Goal: Navigation & Orientation: Find specific page/section

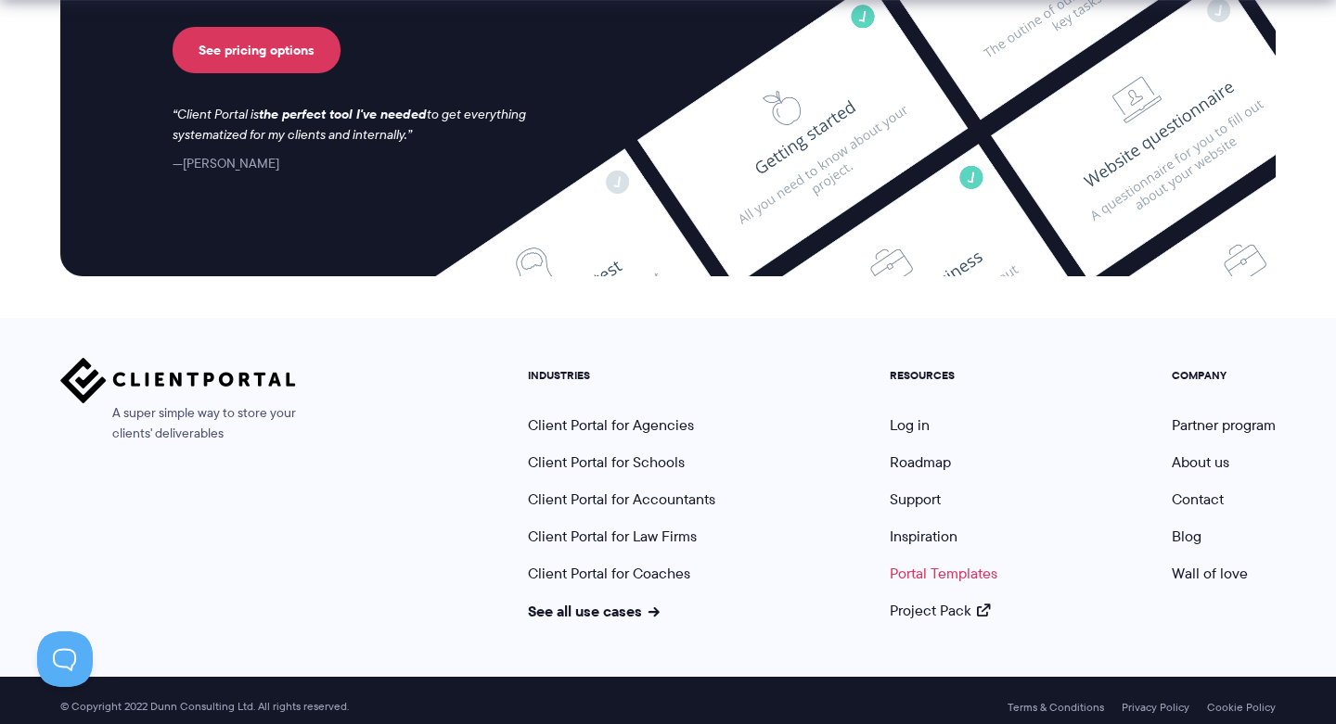
click at [929, 567] on link "Portal Templates" at bounding box center [943, 573] width 108 height 21
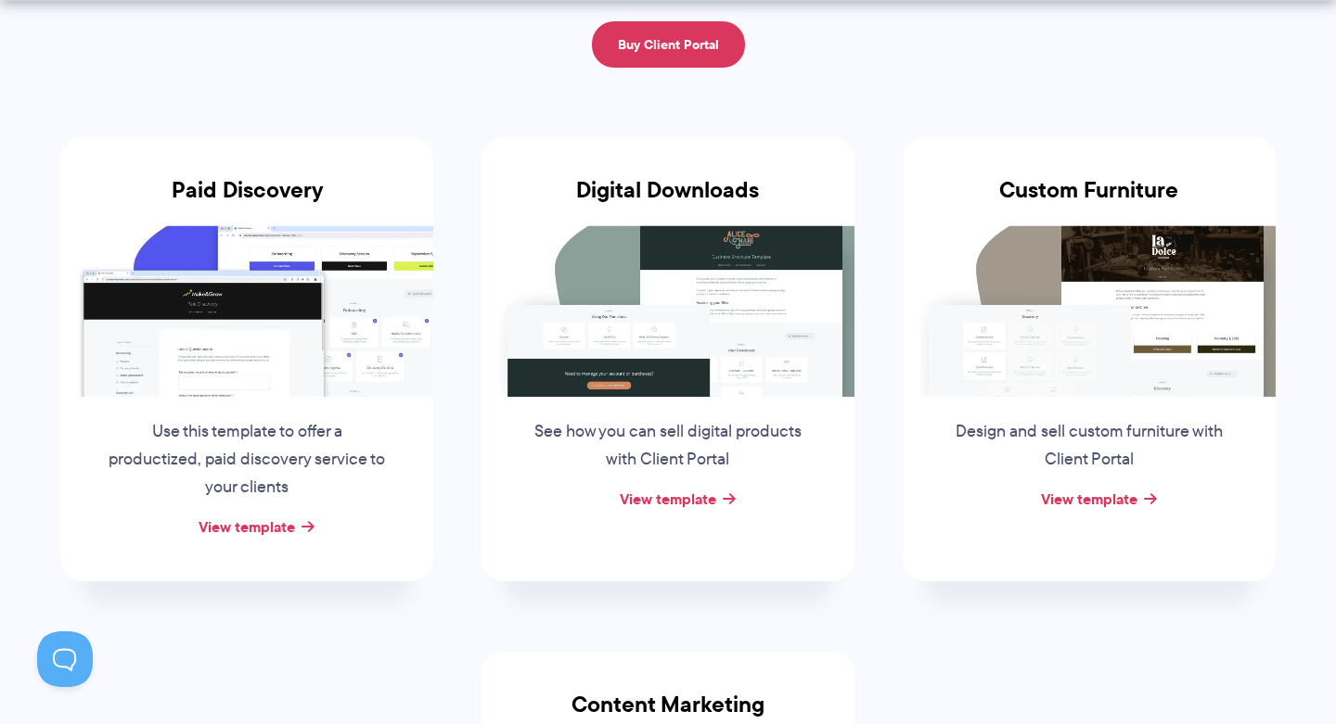
scroll to position [430, 0]
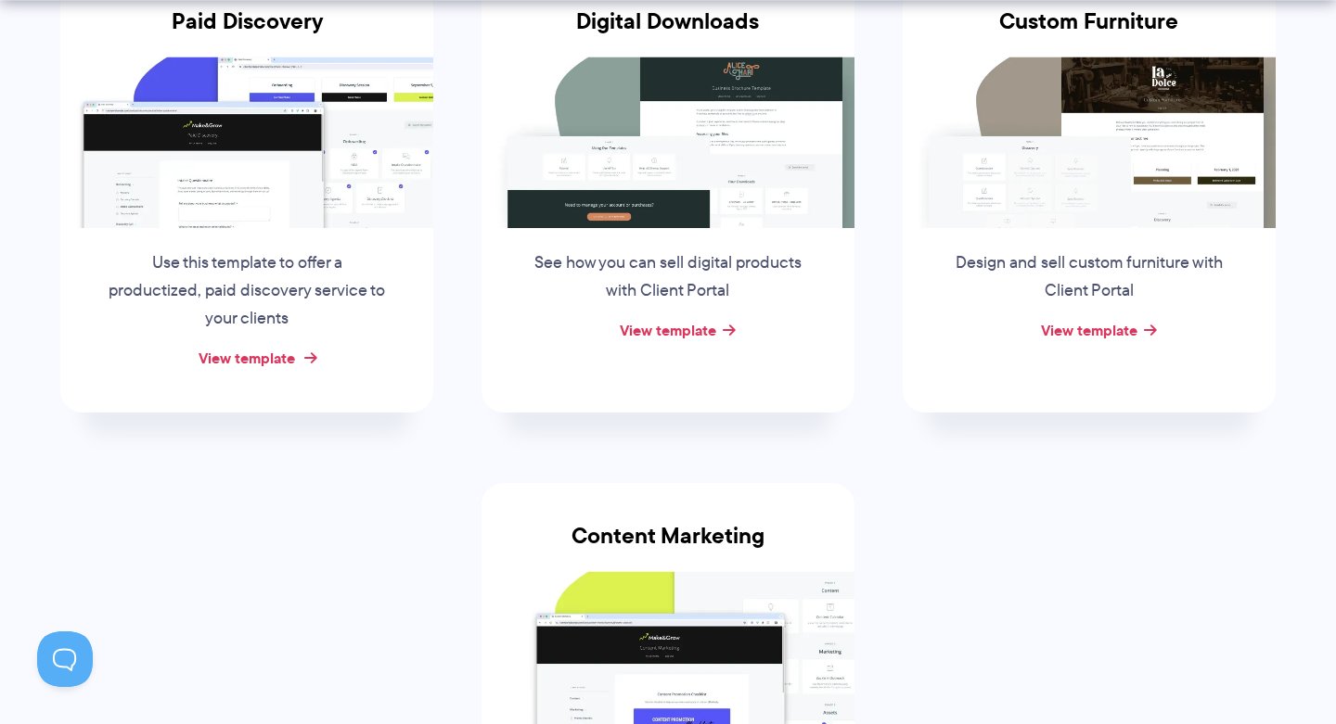
click at [261, 354] on link "View template" at bounding box center [246, 358] width 96 height 22
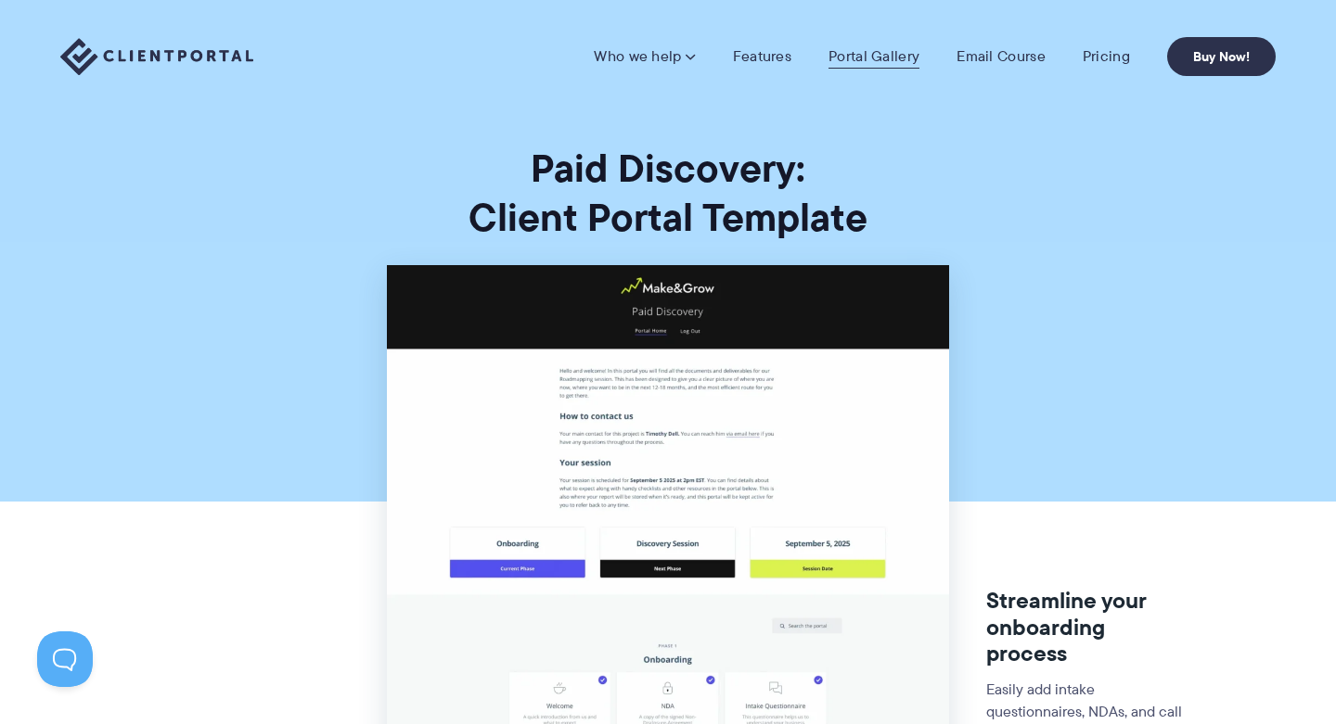
click at [880, 55] on link "Portal Gallery" at bounding box center [873, 56] width 91 height 19
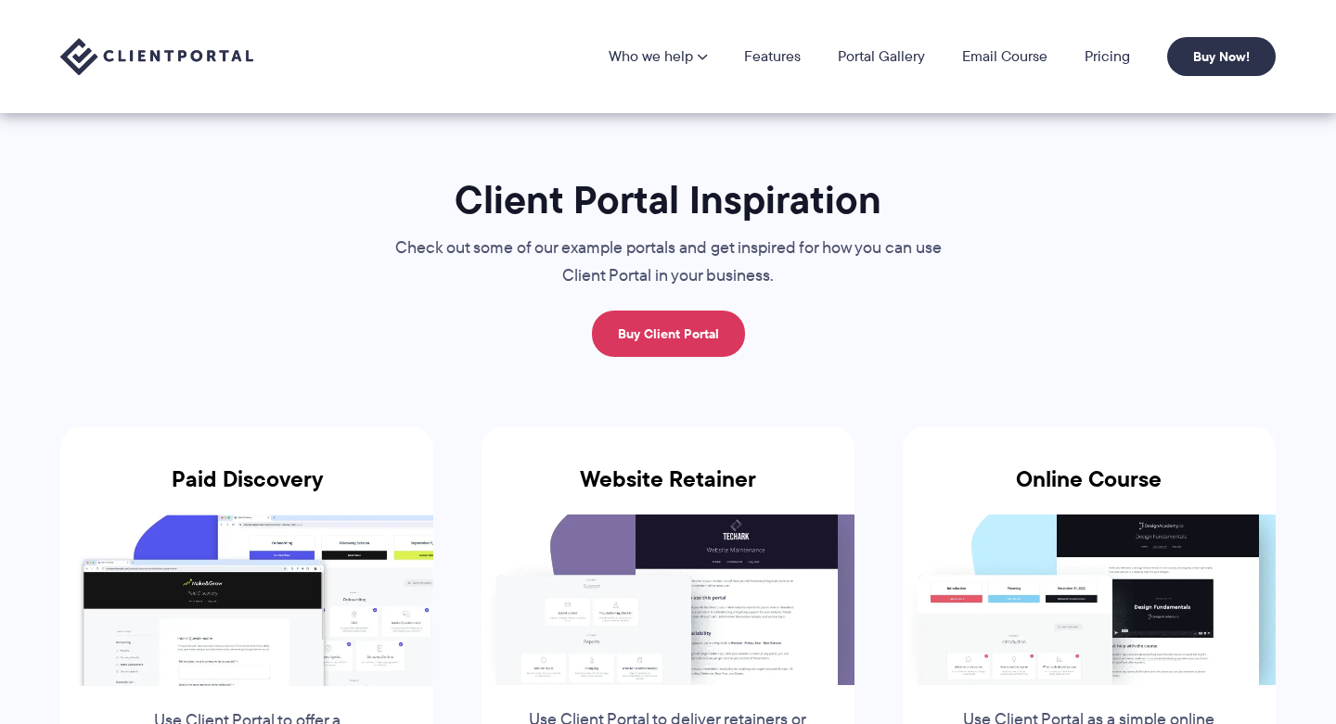
scroll to position [480, 0]
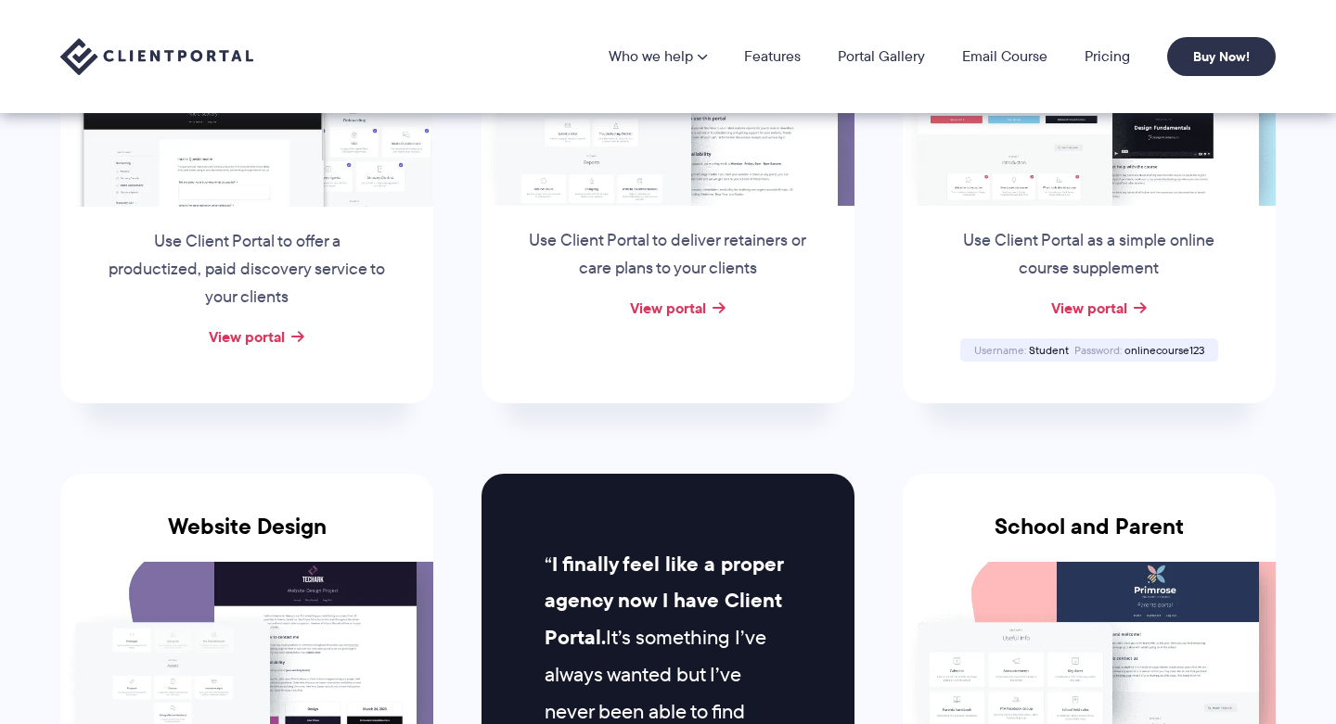
click at [304, 337] on div "View portal" at bounding box center [246, 338] width 373 height 28
click at [246, 330] on link "View portal" at bounding box center [247, 337] width 76 height 22
